Goal: Task Accomplishment & Management: Manage account settings

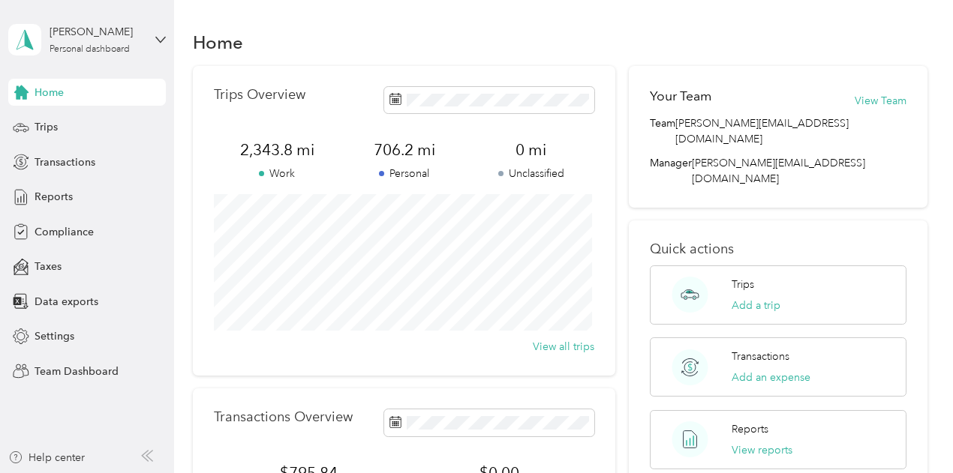
click at [39, 246] on div "Home Trips Transactions Reports Compliance Taxes Data exports Settings Team Das…" at bounding box center [87, 232] width 158 height 306
click at [51, 239] on span "Compliance" at bounding box center [64, 232] width 59 height 16
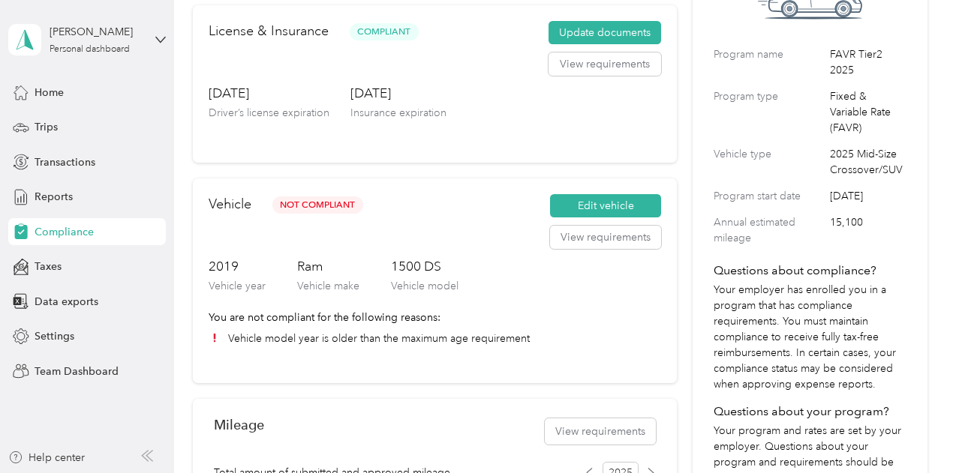
scroll to position [450, 0]
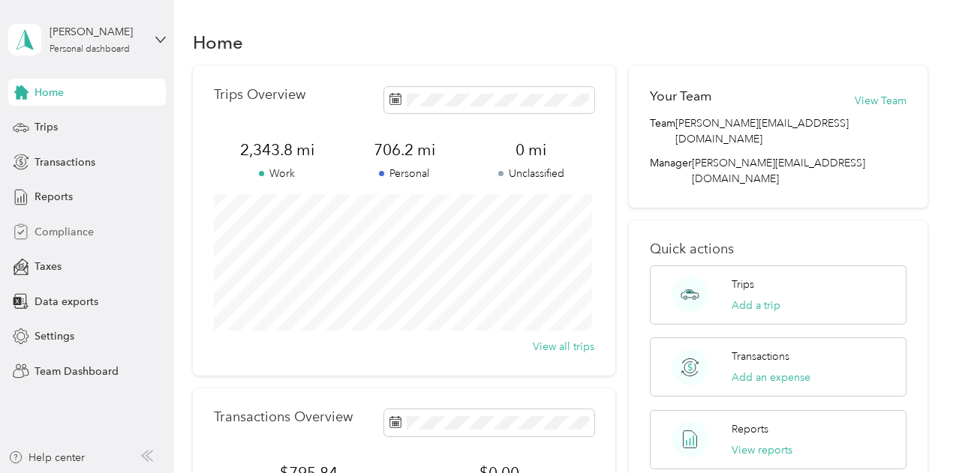
click at [39, 242] on div "Compliance" at bounding box center [87, 231] width 158 height 27
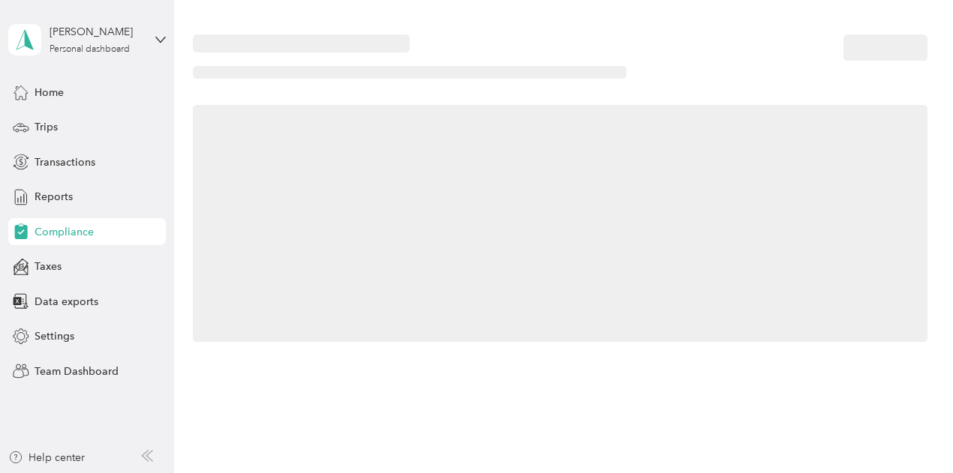
click at [45, 232] on span "Compliance" at bounding box center [64, 232] width 59 height 16
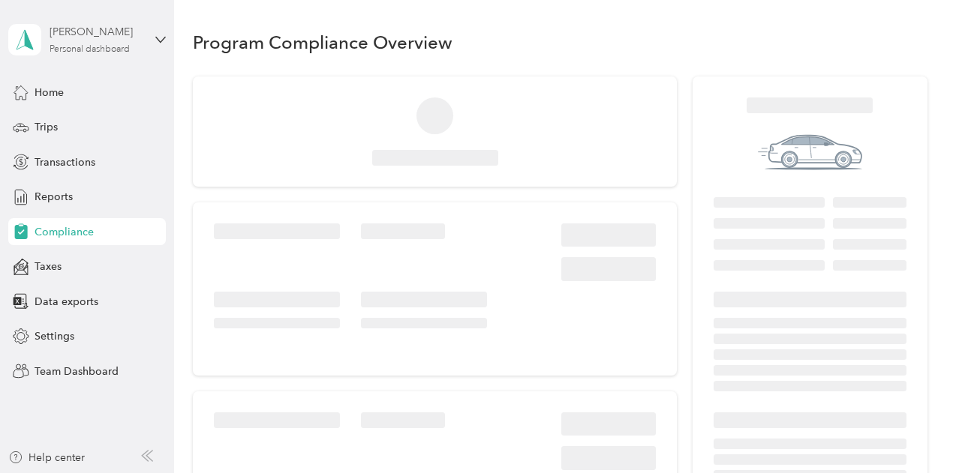
click at [129, 45] on div "Personal dashboard" at bounding box center [90, 49] width 80 height 9
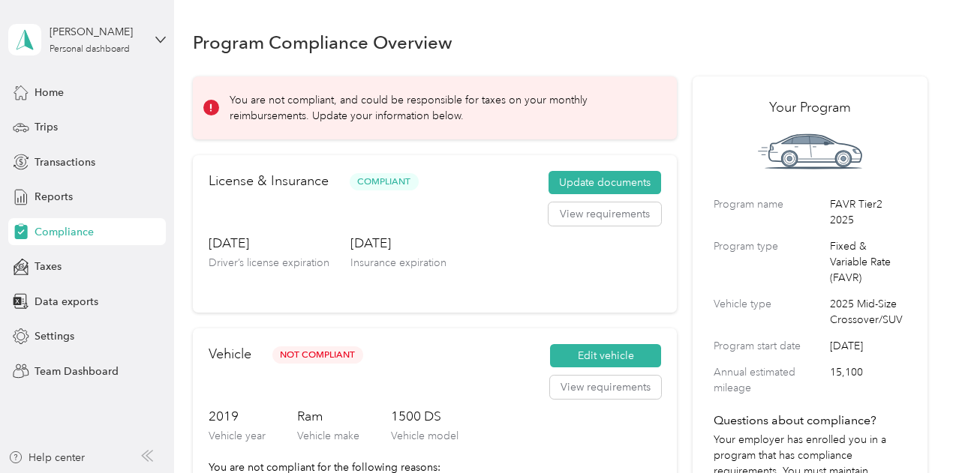
click at [93, 116] on div "Team dashboard" at bounding box center [62, 124] width 80 height 16
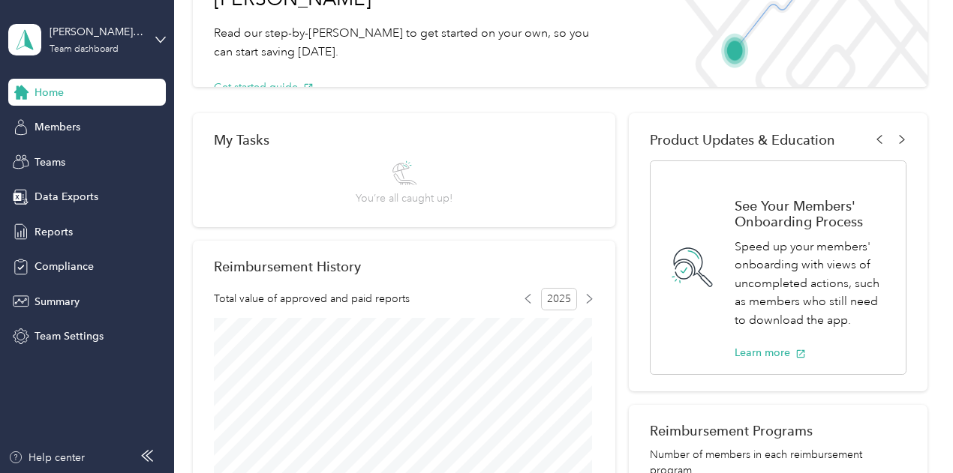
scroll to position [135, 0]
click at [96, 164] on div "Teams" at bounding box center [87, 162] width 158 height 27
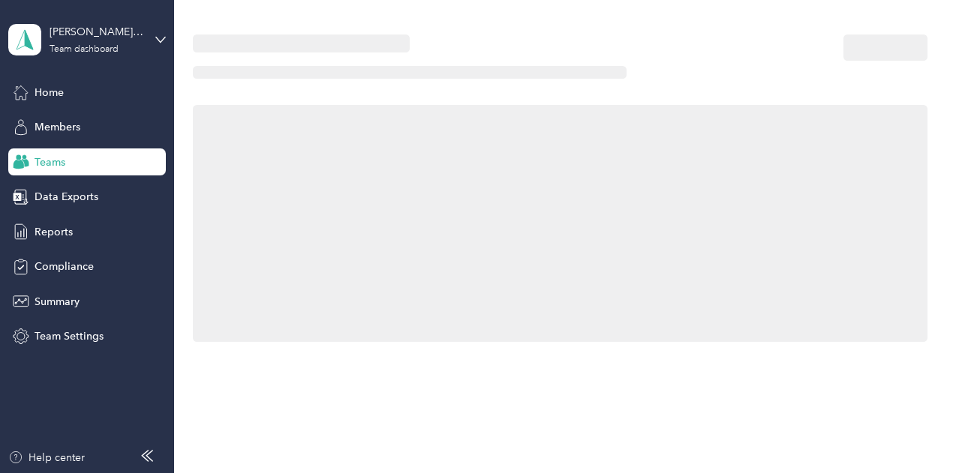
click at [103, 109] on div "Home Members Teams Data Exports Reports Compliance Summary Team Settings" at bounding box center [87, 215] width 158 height 272
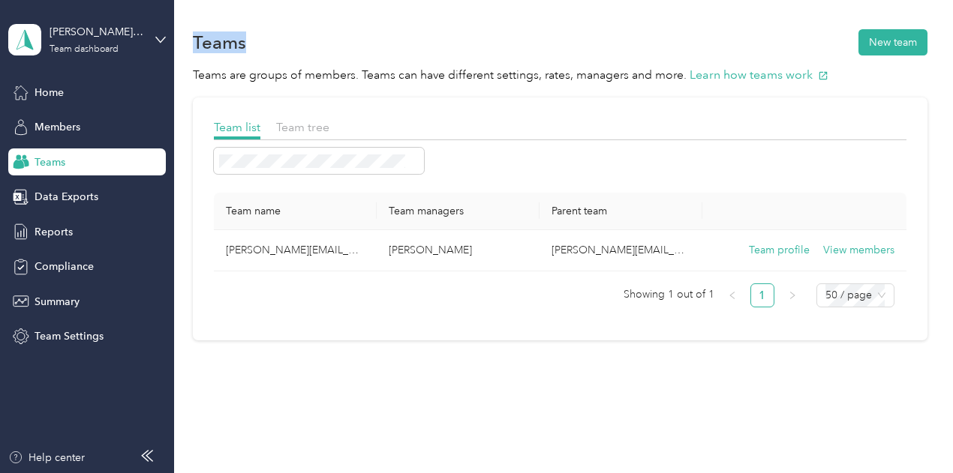
click at [103, 109] on div "Home Members Teams Data Exports Reports Compliance Summary Team Settings" at bounding box center [87, 215] width 158 height 272
click at [95, 125] on div "Members" at bounding box center [87, 127] width 158 height 27
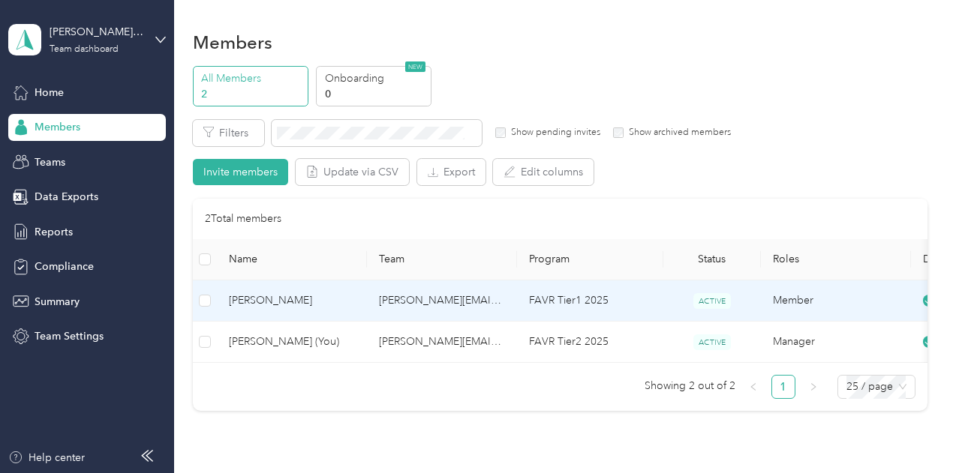
click at [323, 304] on span "[PERSON_NAME]" at bounding box center [292, 301] width 126 height 17
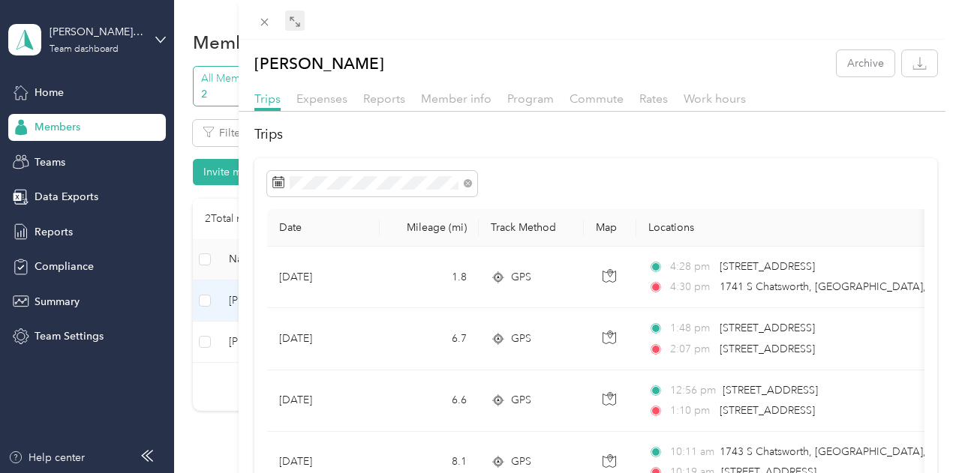
click at [539, 473] on div "Drag to resize Click to close [PERSON_NAME] Archive Trips Expenses Reports Memb…" at bounding box center [472, 473] width 945 height 0
click at [301, 21] on icon at bounding box center [295, 22] width 12 height 12
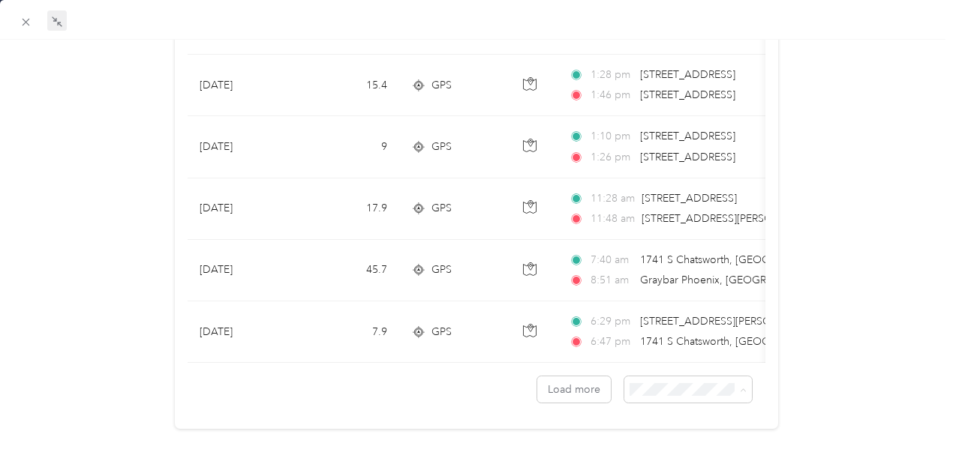
click at [668, 456] on span "100 per load" at bounding box center [656, 458] width 62 height 13
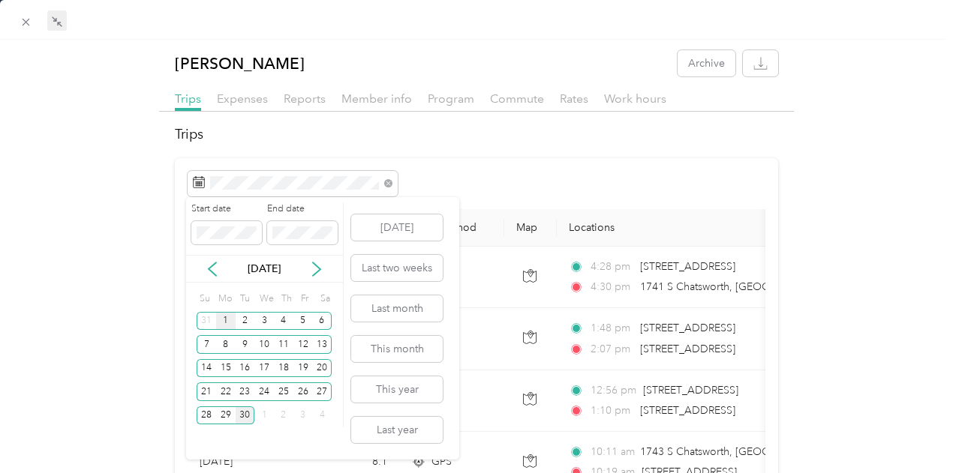
click at [223, 320] on div "1" at bounding box center [226, 321] width 20 height 19
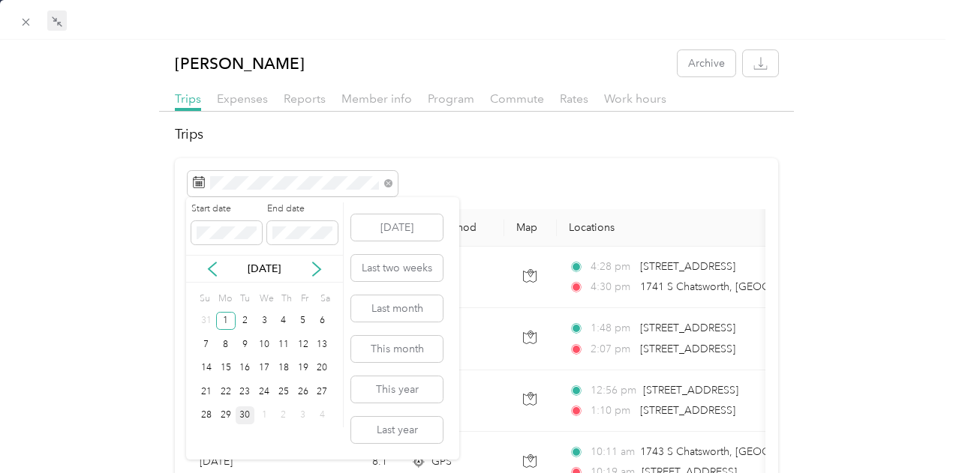
click at [239, 416] on div "30" at bounding box center [246, 416] width 20 height 19
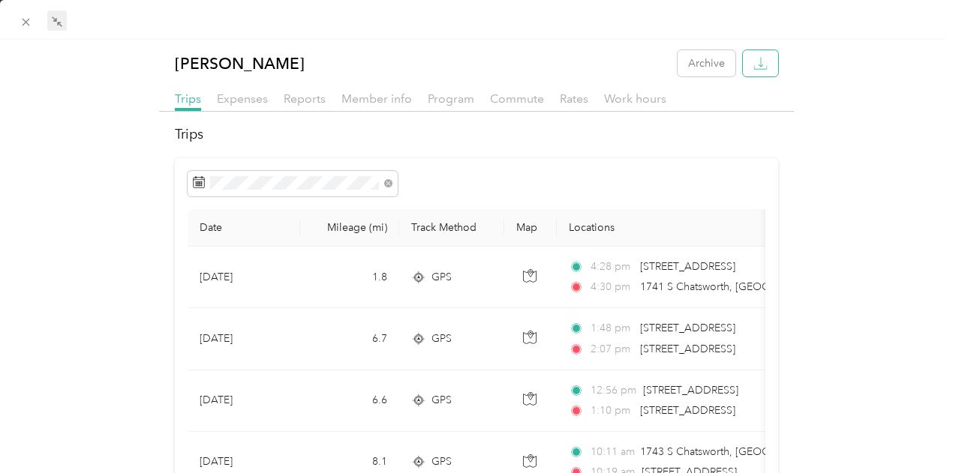
click at [753, 65] on icon "button" at bounding box center [760, 63] width 14 height 14
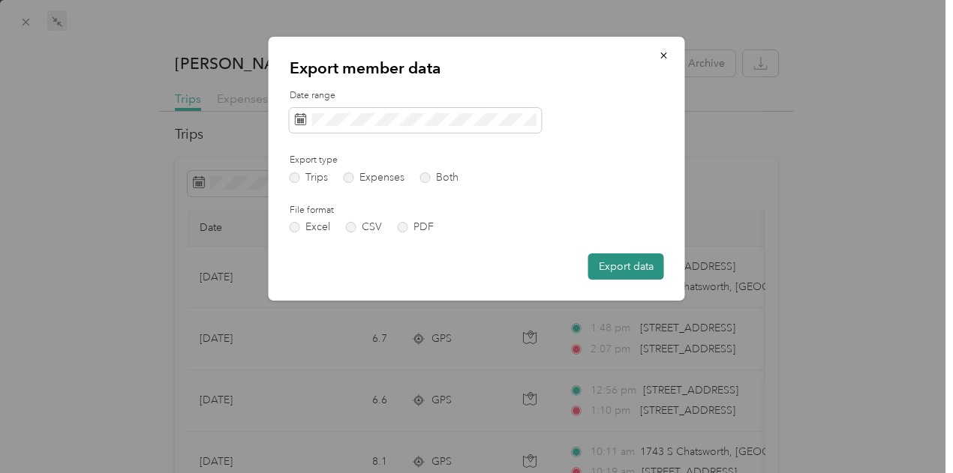
click at [614, 266] on button "Export data" at bounding box center [626, 267] width 76 height 26
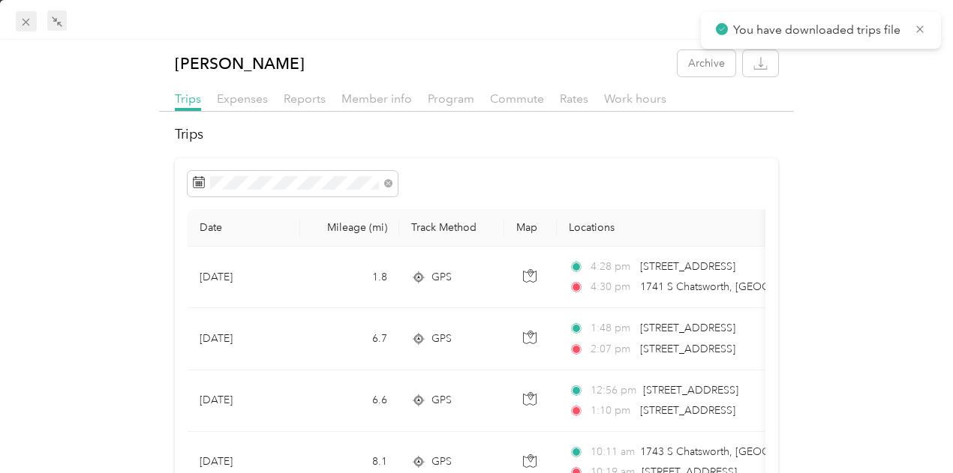
drag, startPoint x: 30, startPoint y: 7, endPoint x: 29, endPoint y: 16, distance: 9.1
click at [29, 7] on div at bounding box center [476, 20] width 953 height 40
click at [29, 23] on icon at bounding box center [26, 22] width 13 height 13
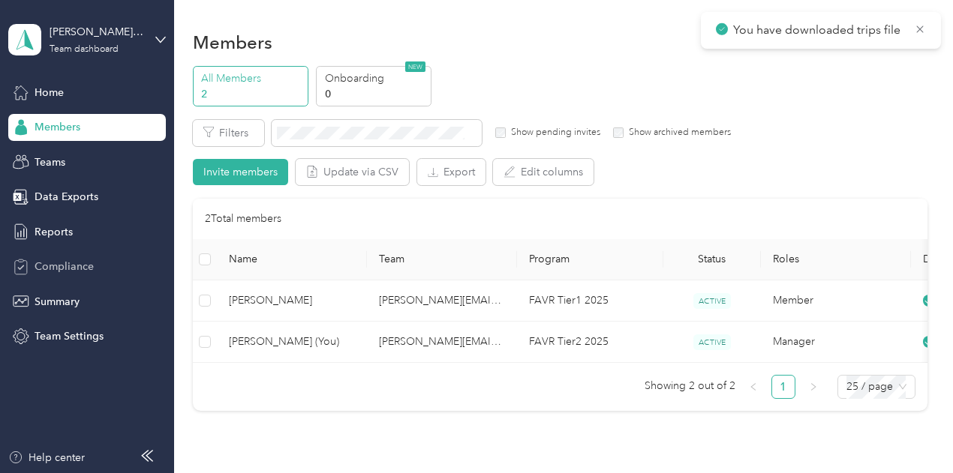
click at [66, 272] on span "Compliance" at bounding box center [64, 267] width 59 height 16
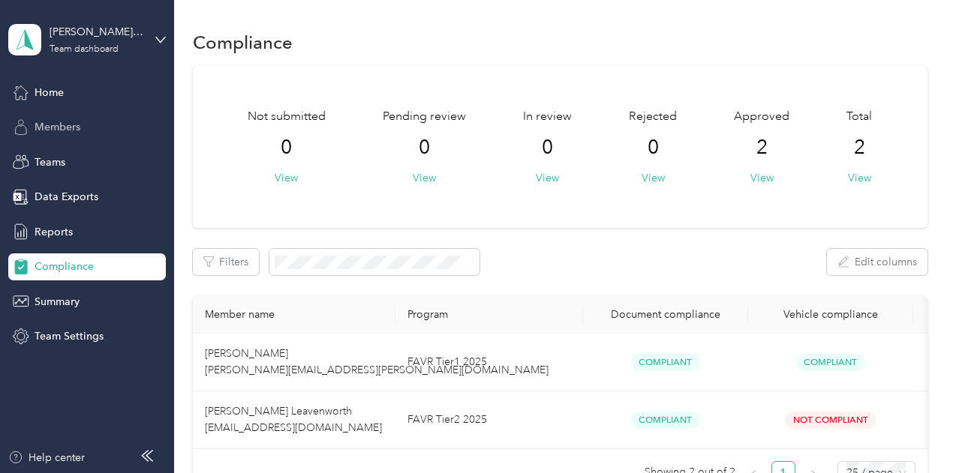
click at [66, 127] on span "Members" at bounding box center [58, 127] width 46 height 16
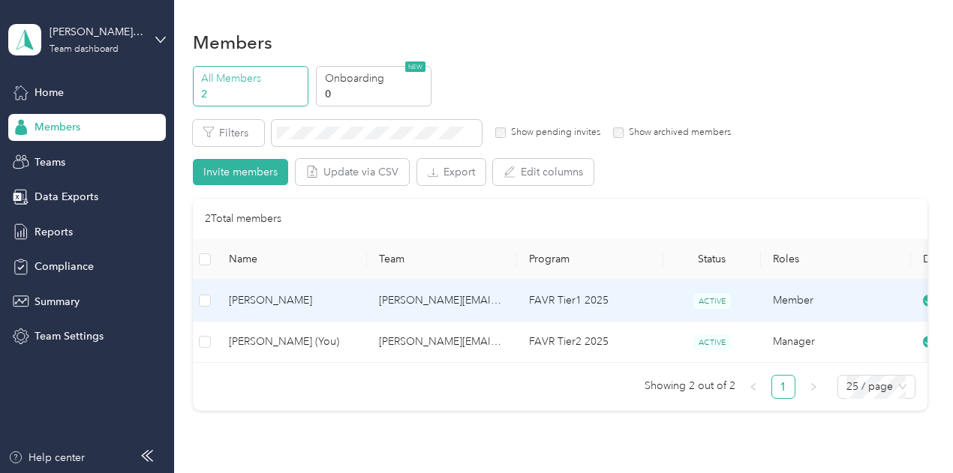
click at [339, 302] on span "[PERSON_NAME]" at bounding box center [292, 301] width 126 height 17
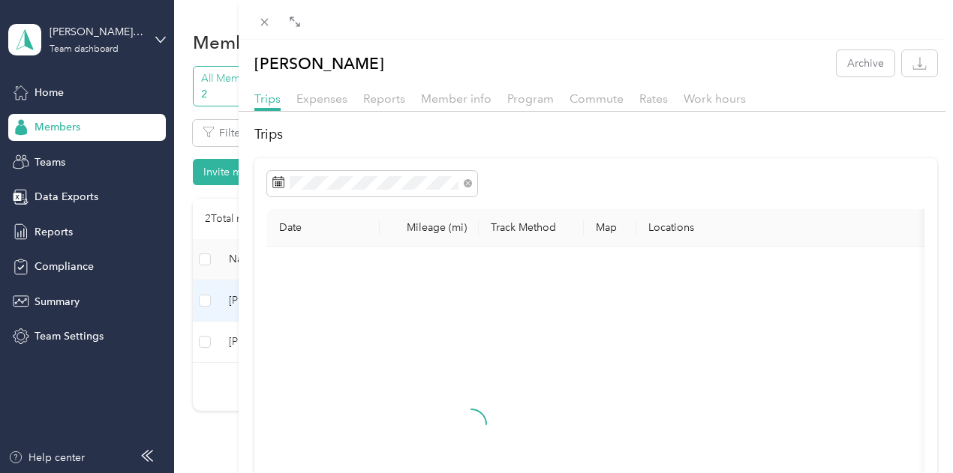
scroll to position [0, 39]
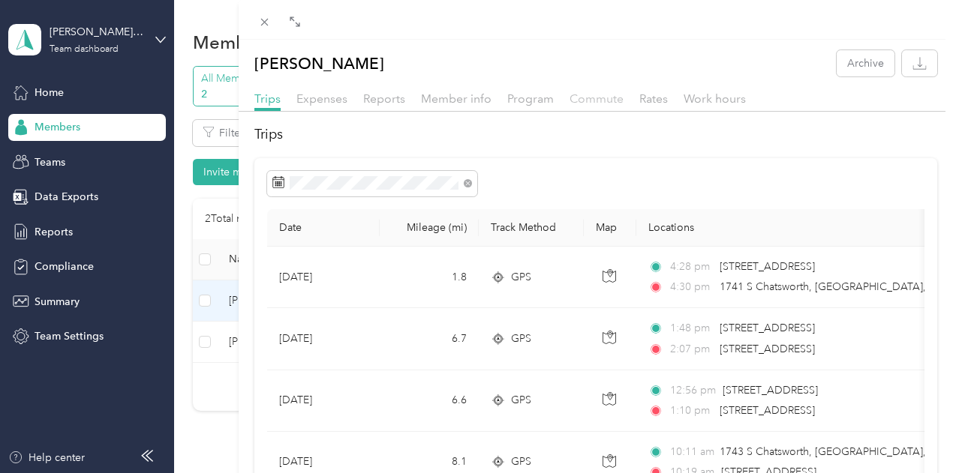
click at [623, 98] on span "Commute" at bounding box center [596, 99] width 54 height 14
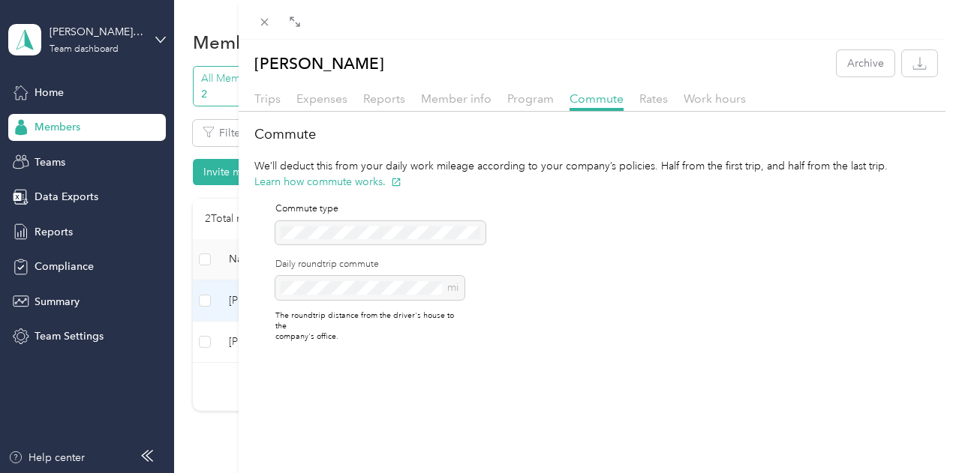
click at [464, 292] on div "mi" at bounding box center [369, 288] width 189 height 24
click at [464, 243] on div "Commute type Daily roundtrip commute mi The roundtrip distance from the driver'…" at bounding box center [369, 273] width 189 height 140
click at [523, 109] on div "Trips Expenses Reports Member info Program Commute Rates Work hours" at bounding box center [596, 101] width 715 height 22
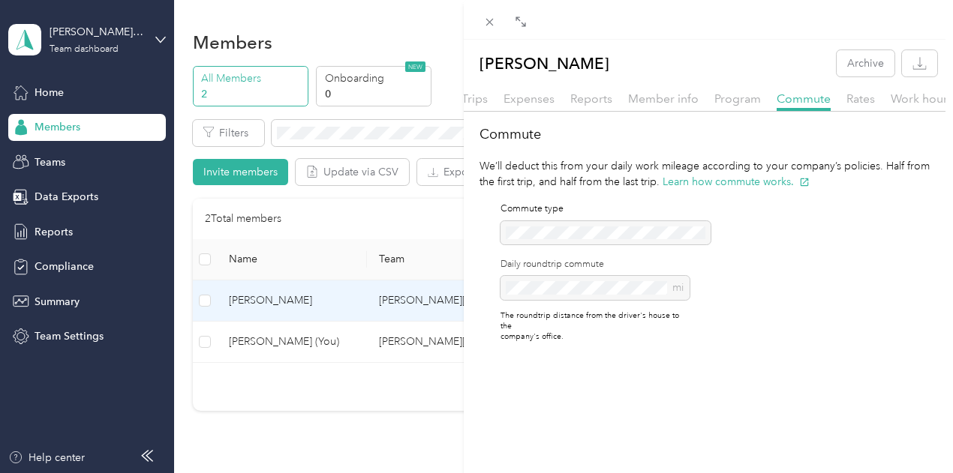
scroll to position [0, 27]
click at [371, 425] on div "[PERSON_NAME] Archive Trips Expenses Reports Member info Program Commute Rates …" at bounding box center [476, 236] width 953 height 473
